Goal: Check status: Check status

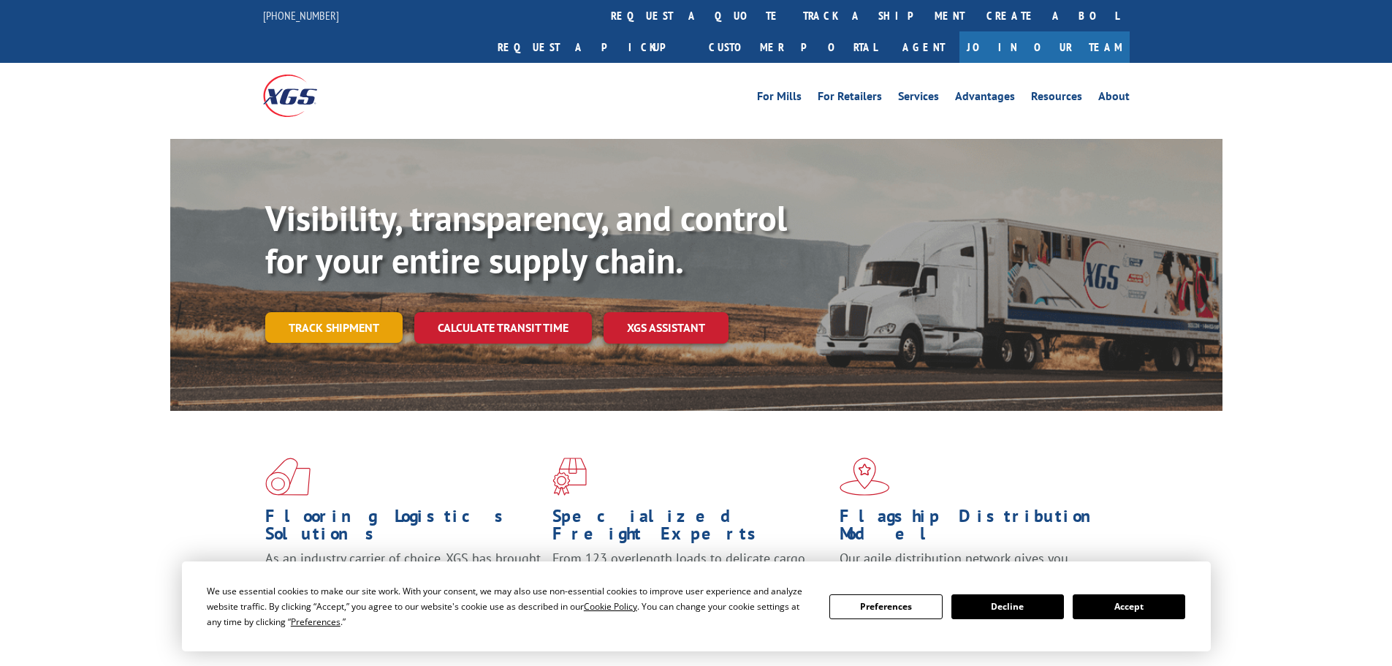
click at [333, 312] on link "Track shipment" at bounding box center [333, 327] width 137 height 31
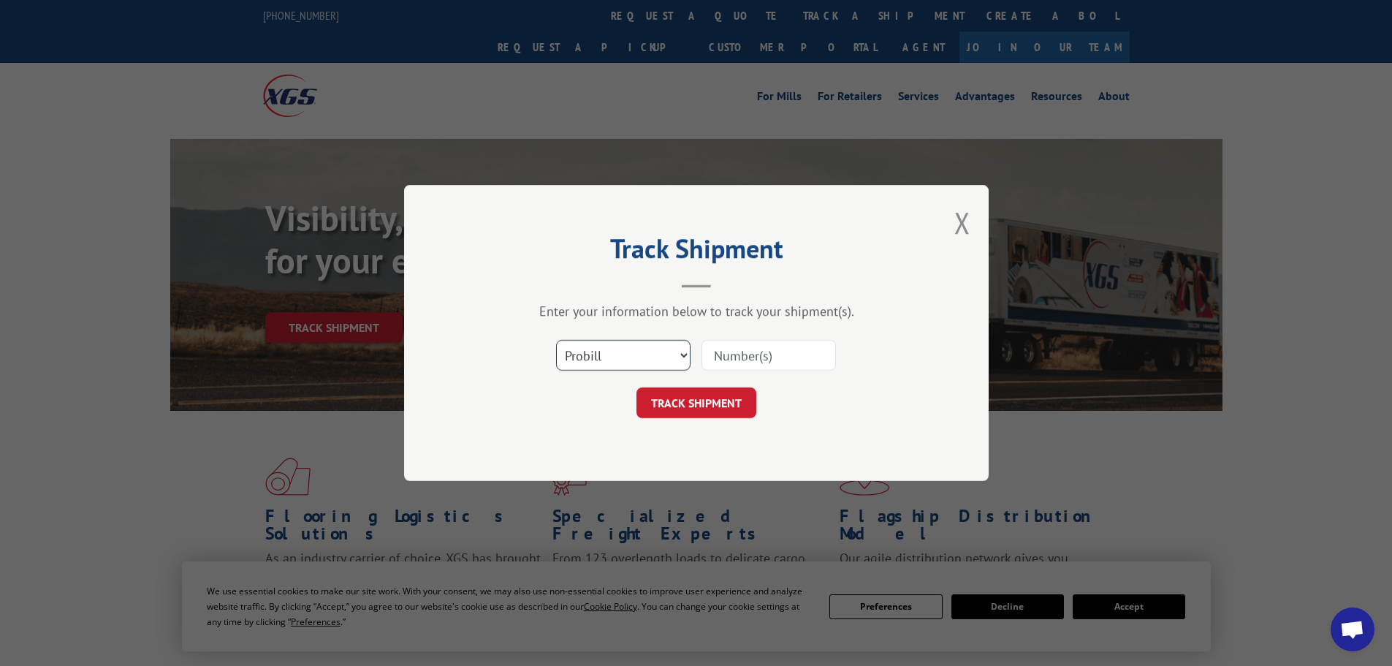
click at [614, 352] on select "Select category... Probill BOL PO" at bounding box center [623, 355] width 134 height 31
select select "bol"
click at [556, 340] on select "Select category... Probill BOL PO" at bounding box center [623, 355] width 134 height 31
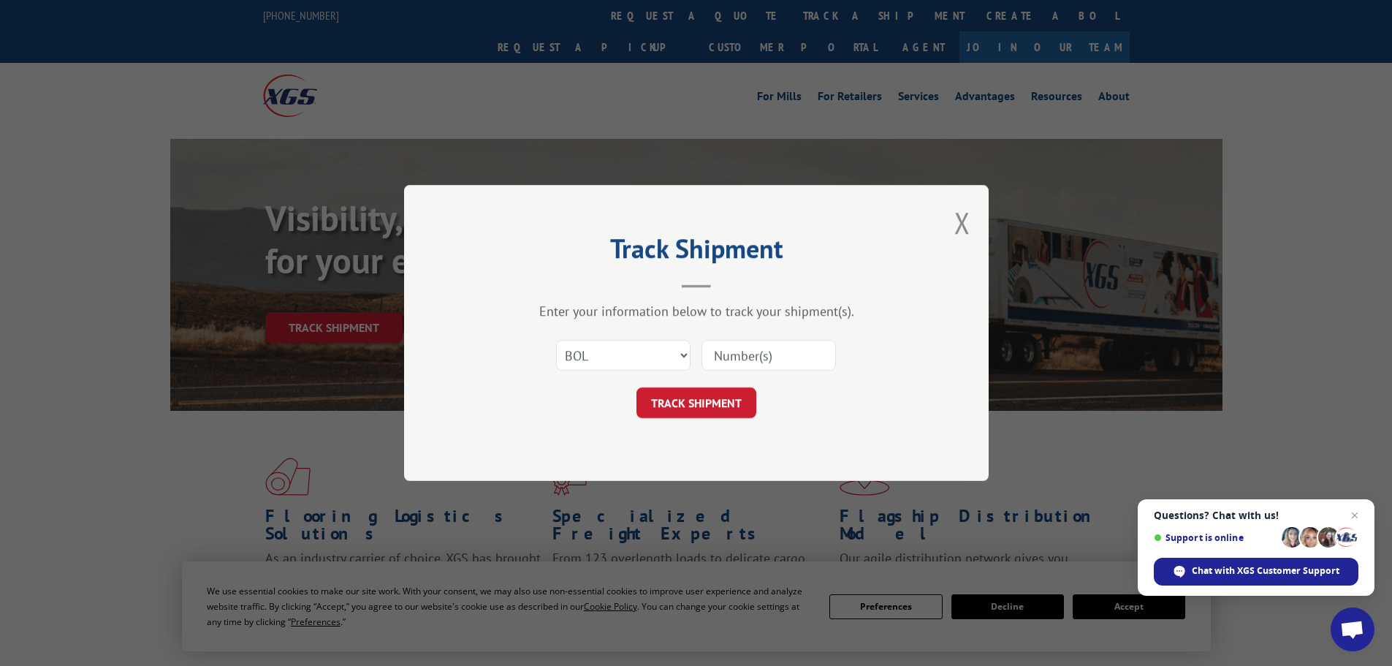
click at [788, 352] on input at bounding box center [769, 355] width 134 height 31
paste input "6210104"
type input "6210104"
click at [732, 403] on button "TRACK SHIPMENT" at bounding box center [697, 402] width 120 height 31
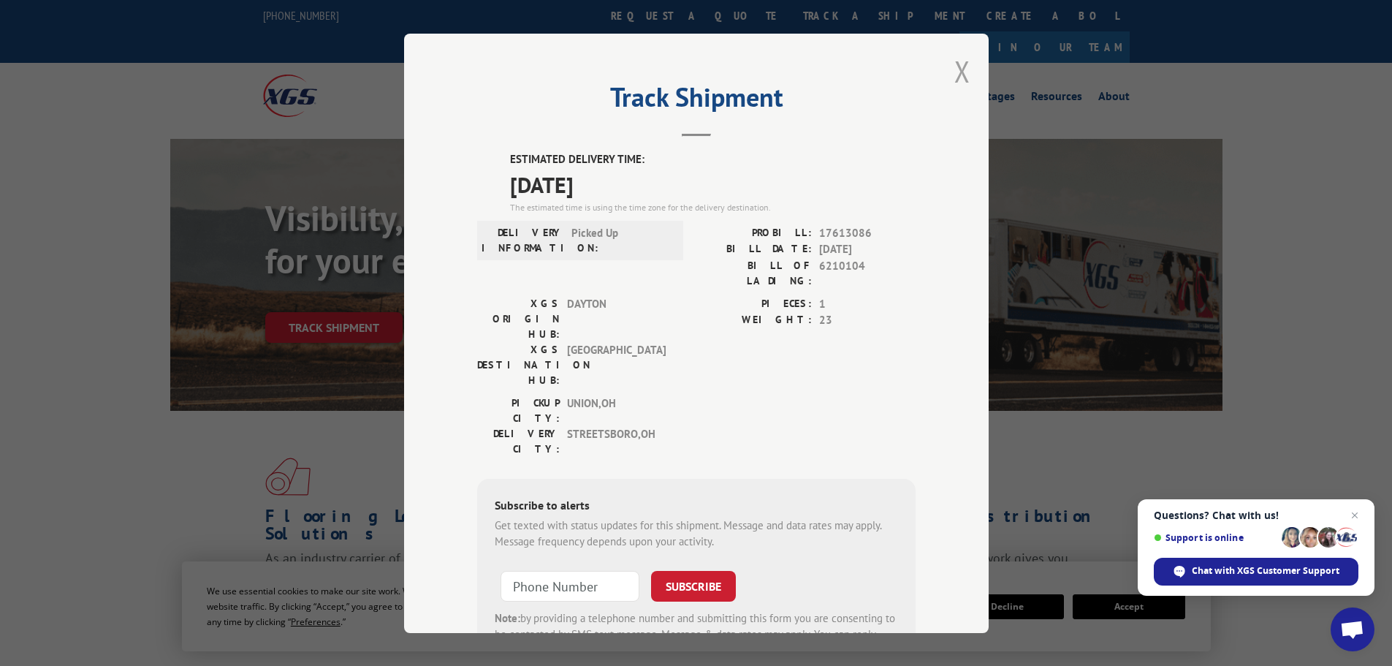
click at [960, 72] on button "Close modal" at bounding box center [963, 71] width 16 height 39
